Goal: Task Accomplishment & Management: Manage account settings

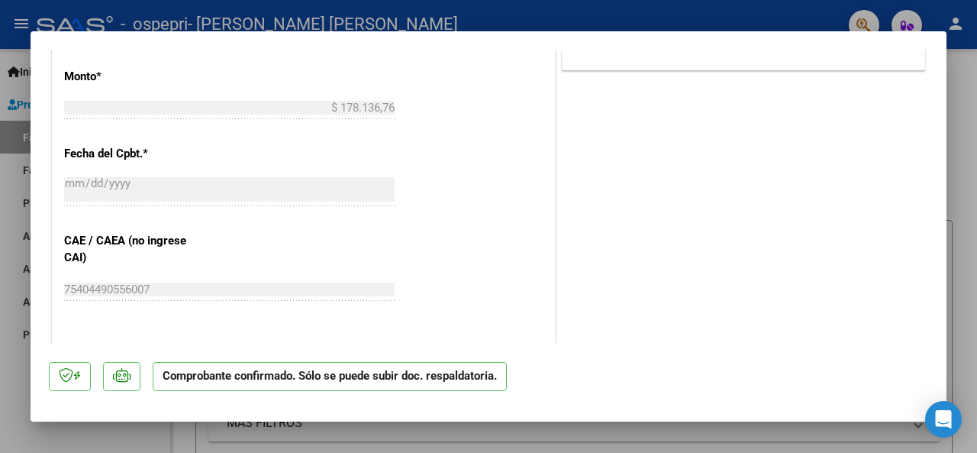
scroll to position [911, 0]
click at [377, 377] on p "Comprobante confirmado. Sólo se puede subir doc. respaldatoria." at bounding box center [330, 377] width 354 height 30
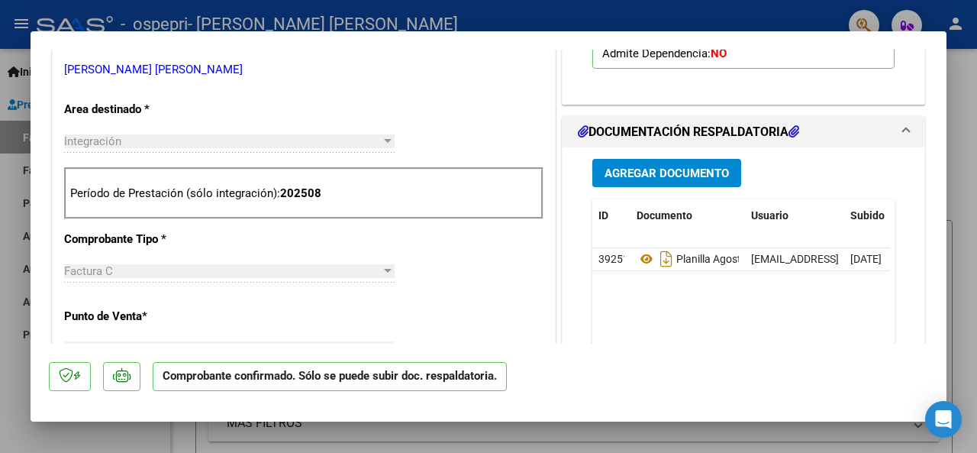
scroll to position [512, 0]
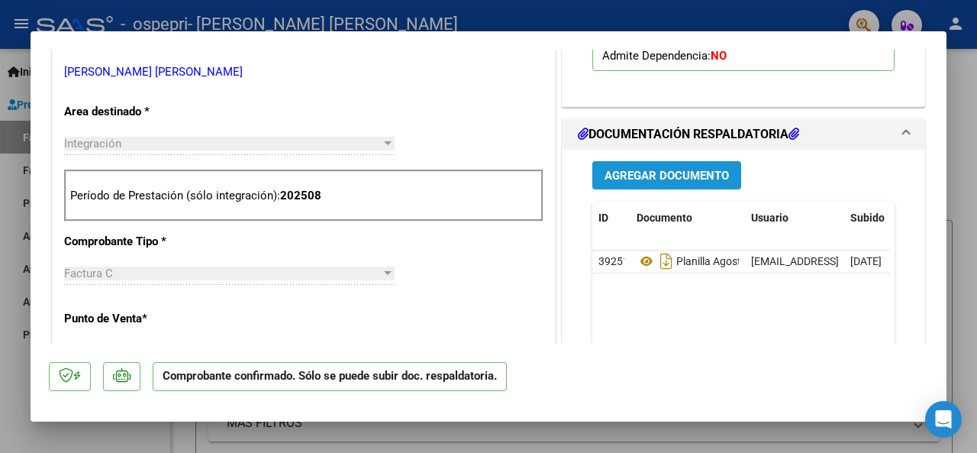
click at [673, 174] on span "Agregar Documento" at bounding box center [666, 176] width 124 height 14
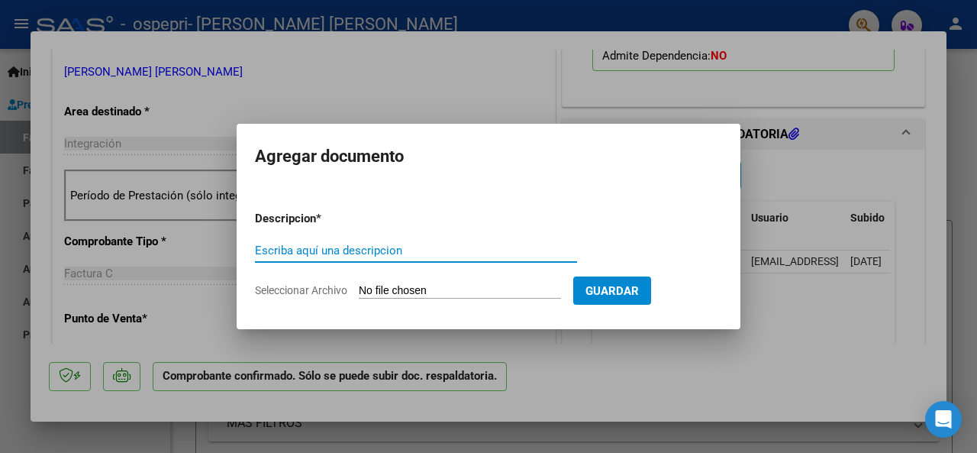
click at [482, 293] on input "Seleccionar Archivo" at bounding box center [460, 291] width 202 height 15
click at [673, 347] on div at bounding box center [488, 226] width 977 height 453
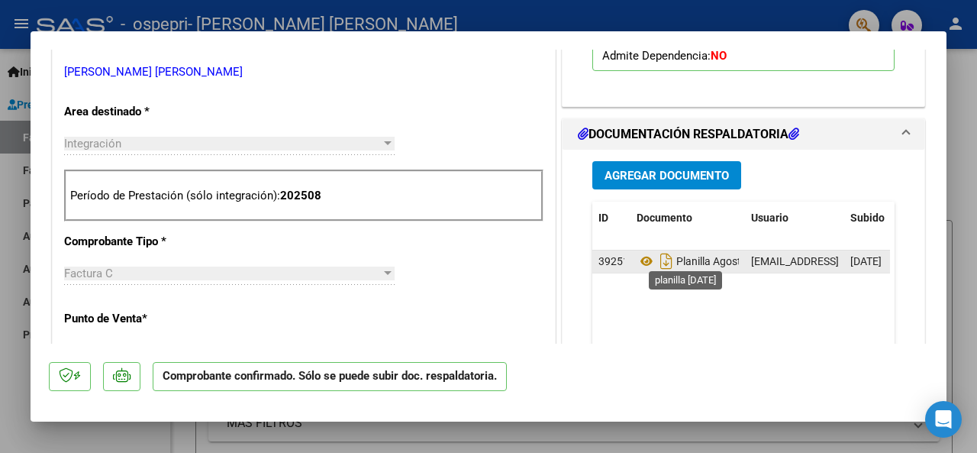
click at [698, 255] on span "Planilla Agosto 2025" at bounding box center [705, 261] width 137 height 12
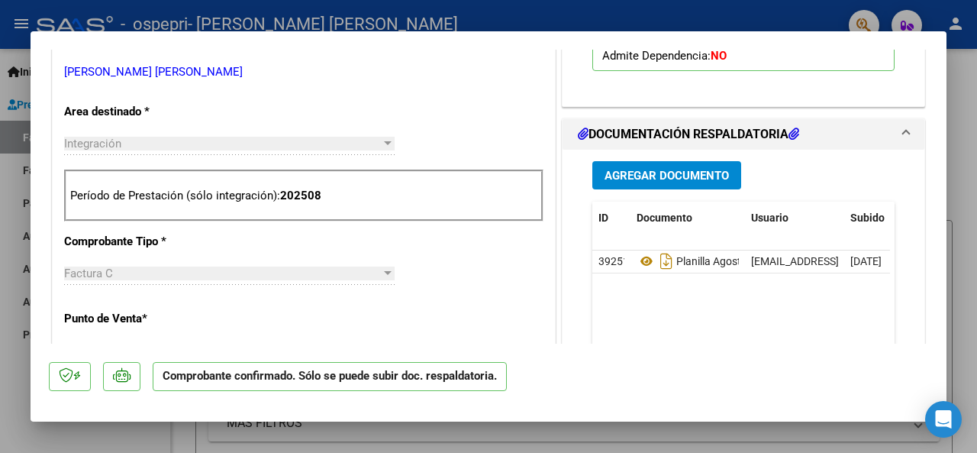
click at [375, 374] on p "Comprobante confirmado. Sólo se puede subir doc. respaldatoria." at bounding box center [330, 377] width 354 height 30
click at [708, 161] on button "Agregar Documento" at bounding box center [666, 175] width 149 height 28
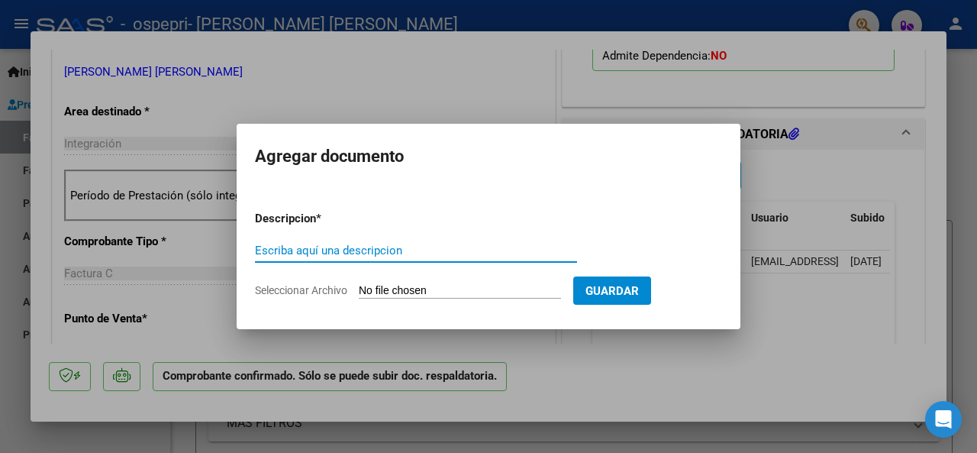
click at [459, 285] on input "Seleccionar Archivo" at bounding box center [460, 291] width 202 height 15
click at [976, 312] on div at bounding box center [488, 226] width 977 height 453
